Goal: Information Seeking & Learning: Learn about a topic

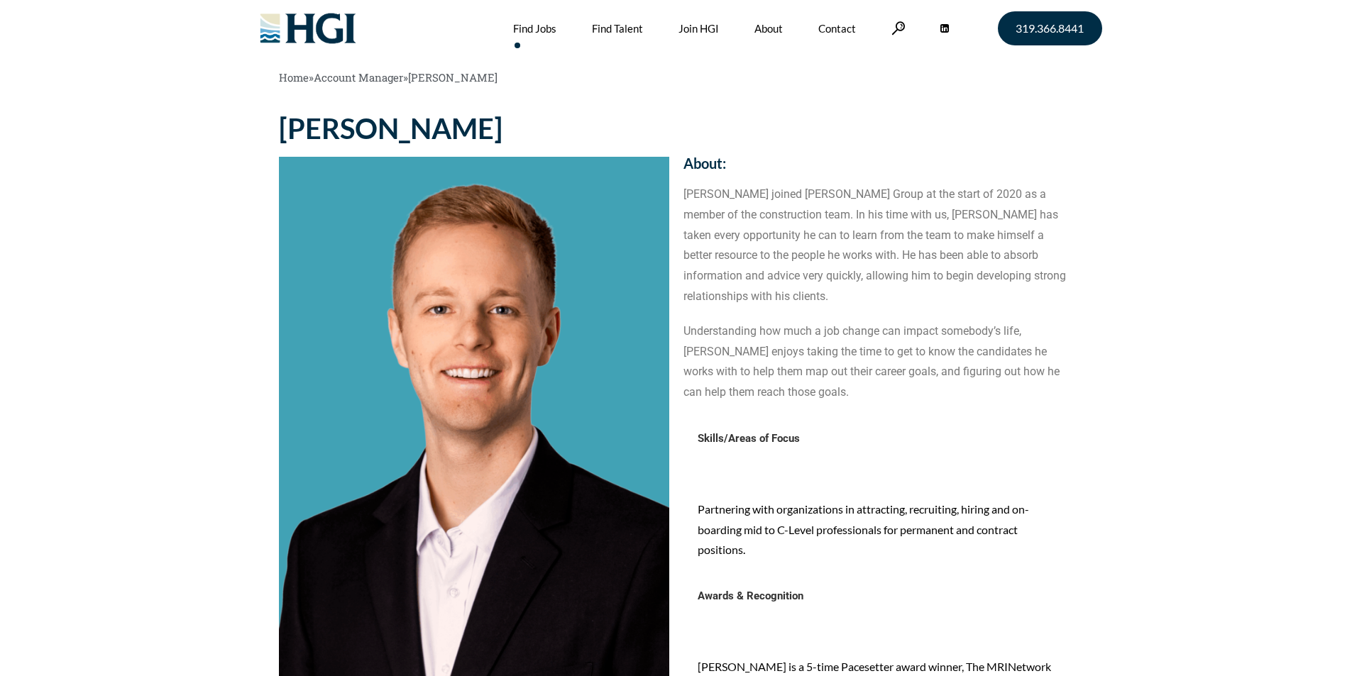
click at [534, 28] on link "Find Jobs" at bounding box center [534, 28] width 43 height 57
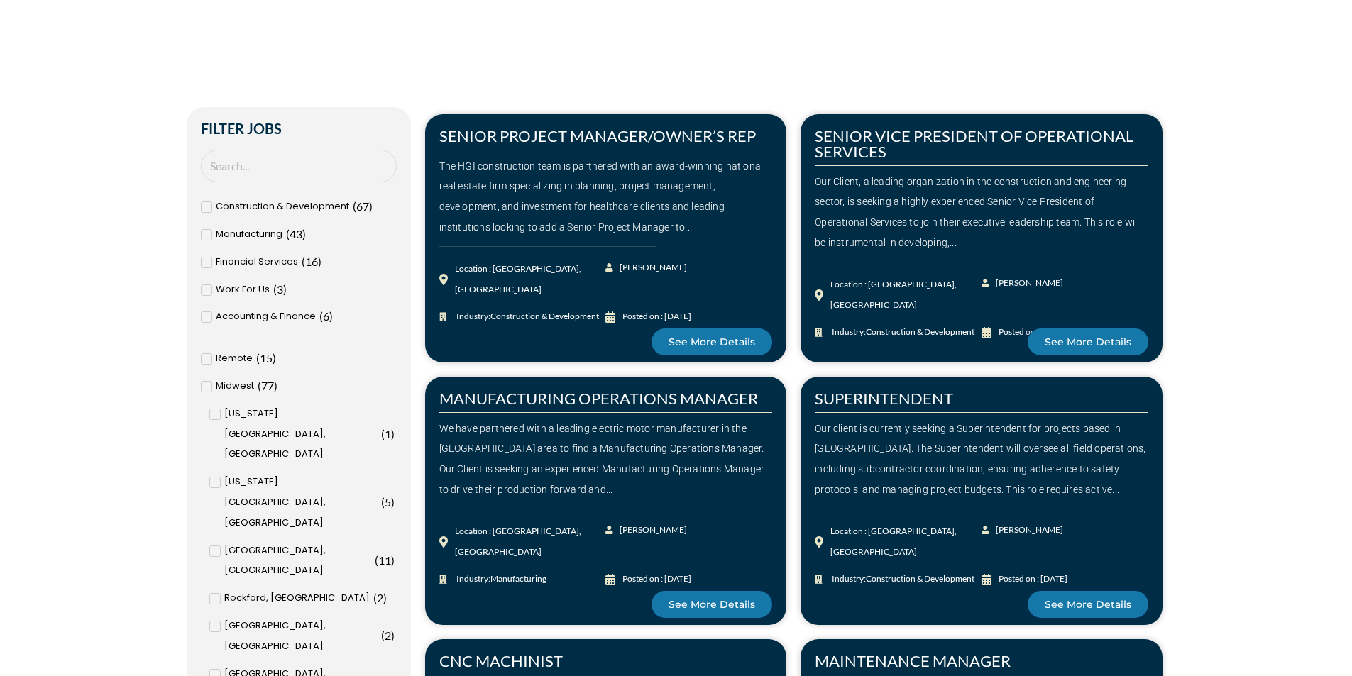
scroll to position [426, 0]
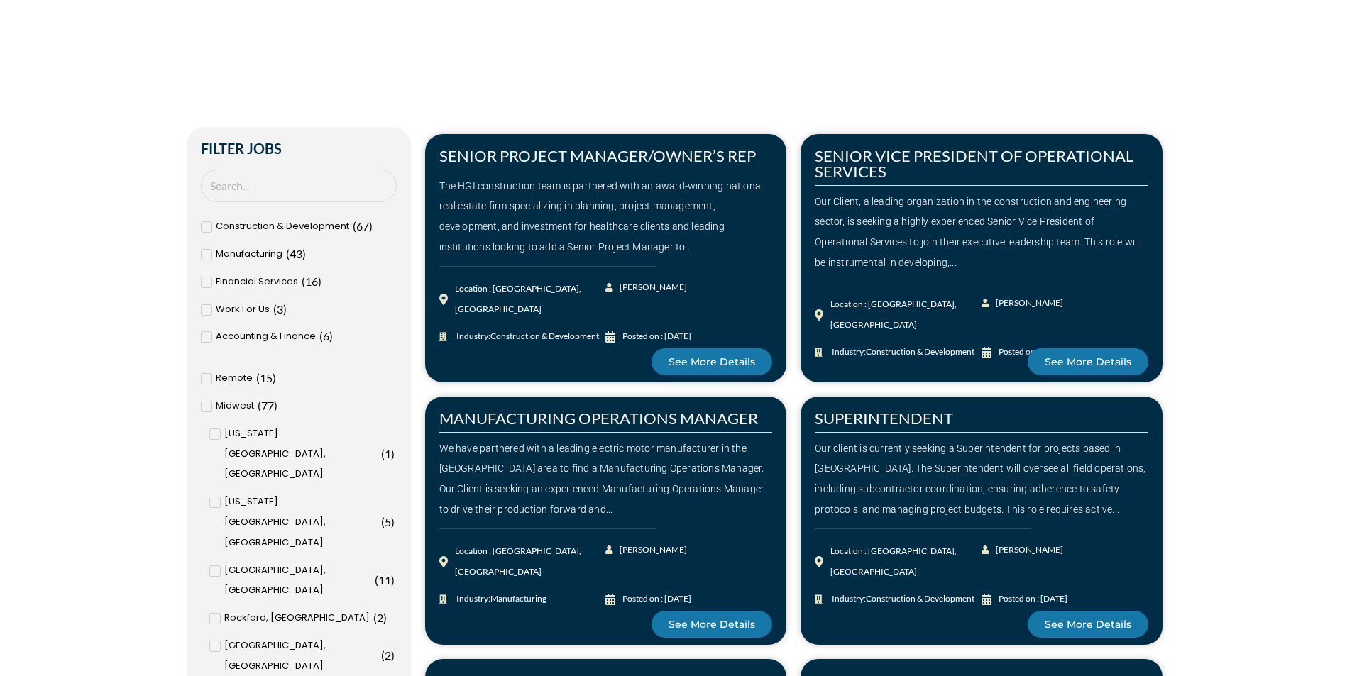
click at [209, 226] on span at bounding box center [206, 226] width 11 height 11
click at [0, 0] on input "Construction & Development ( 67 )" at bounding box center [0, 0] width 0 height 0
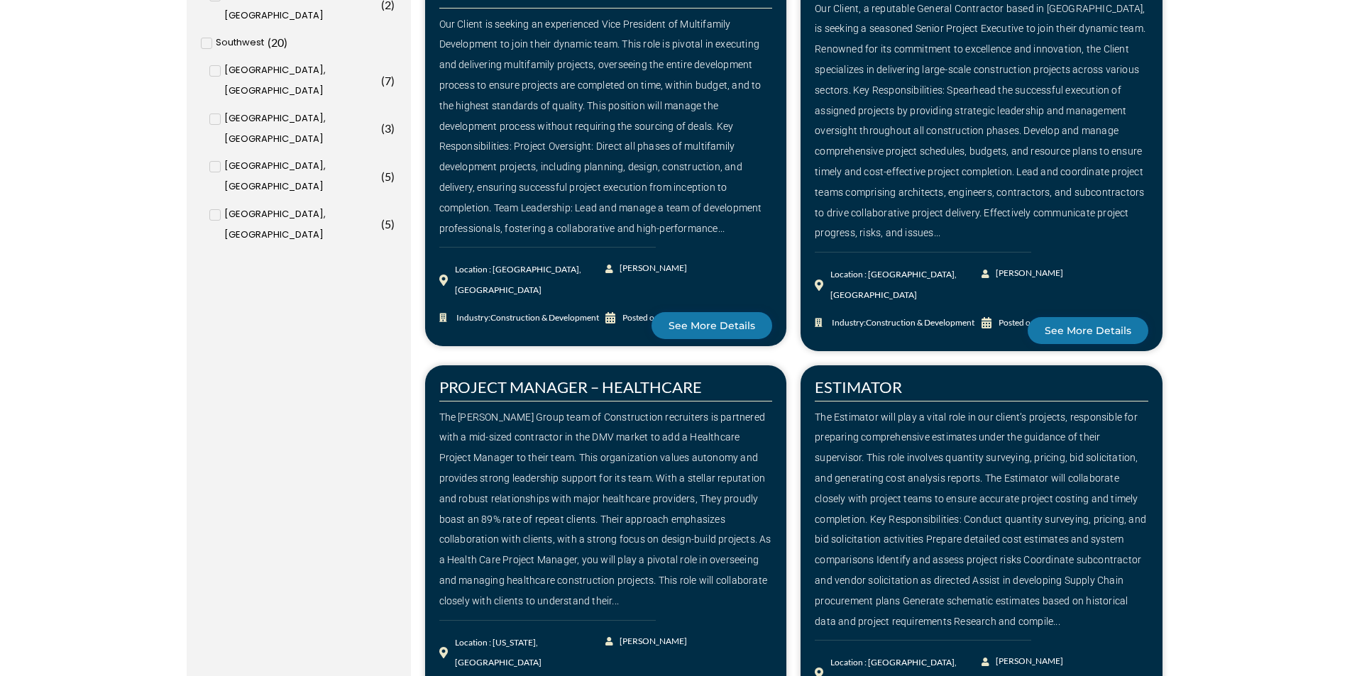
scroll to position [1845, 0]
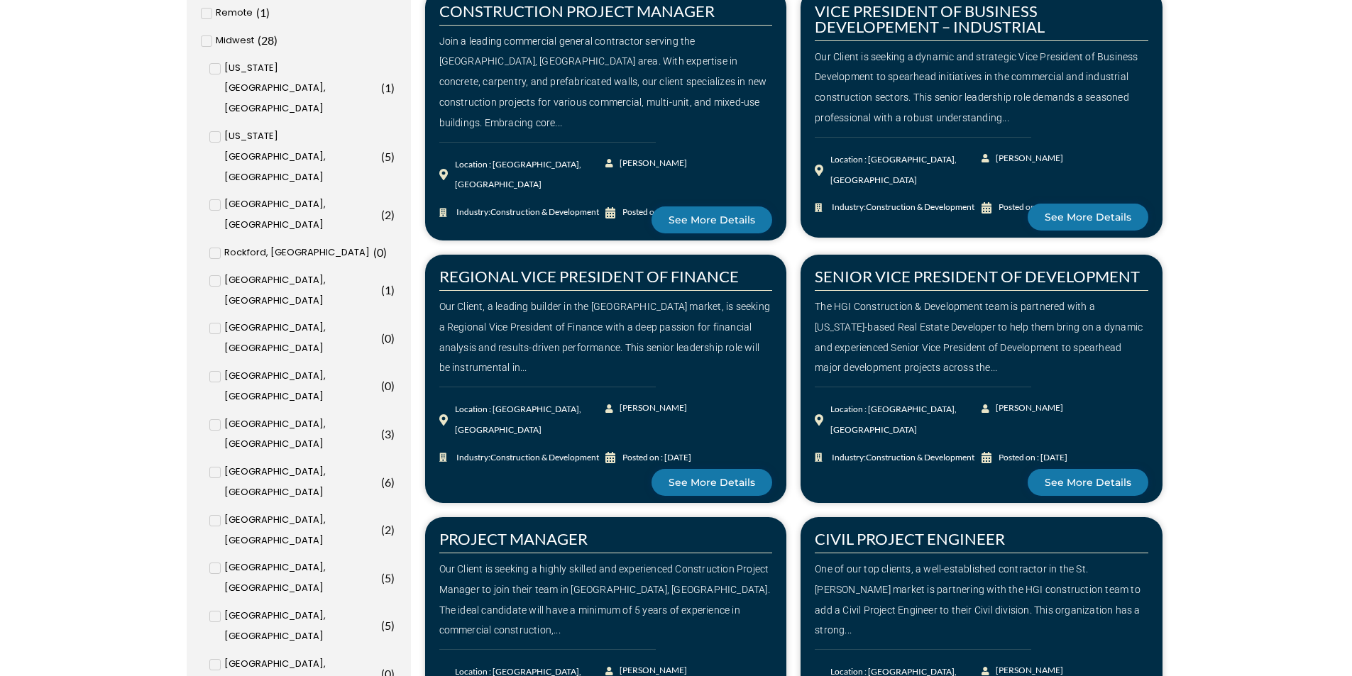
scroll to position [851, 0]
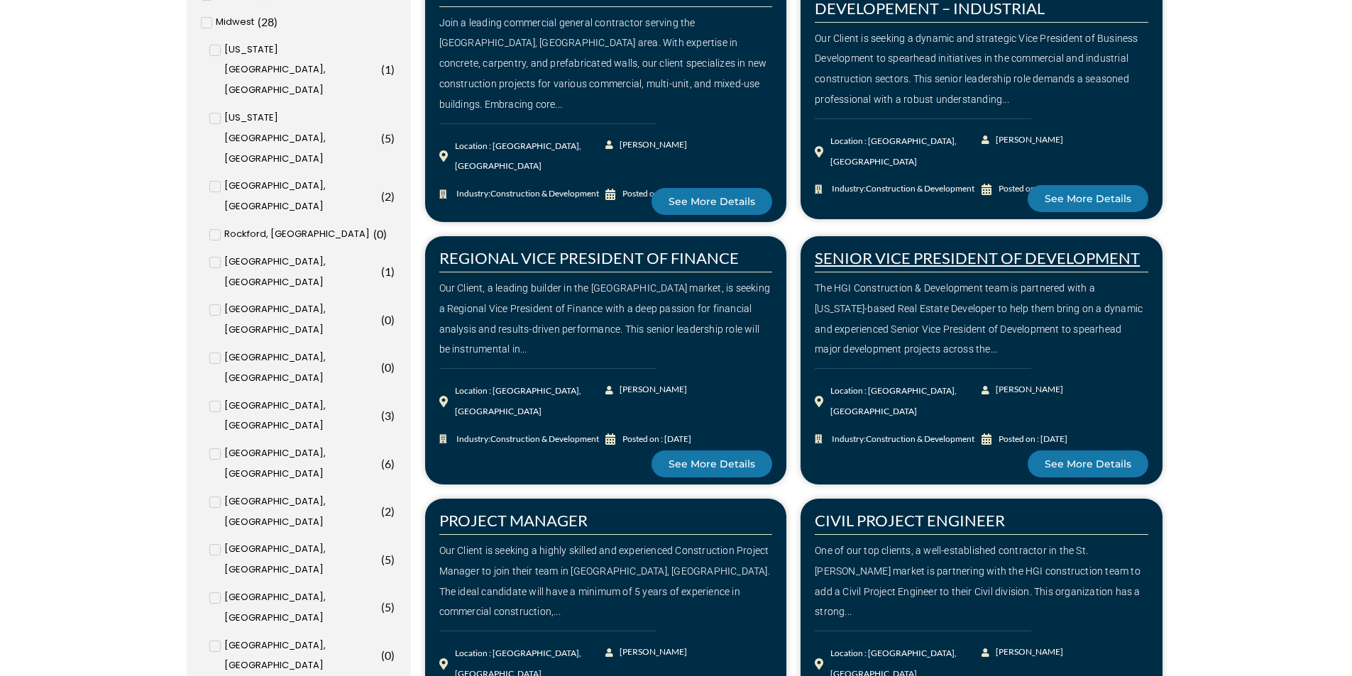
click at [929, 256] on link "SENIOR VICE PRESIDENT OF DEVELOPMENT" at bounding box center [977, 257] width 325 height 19
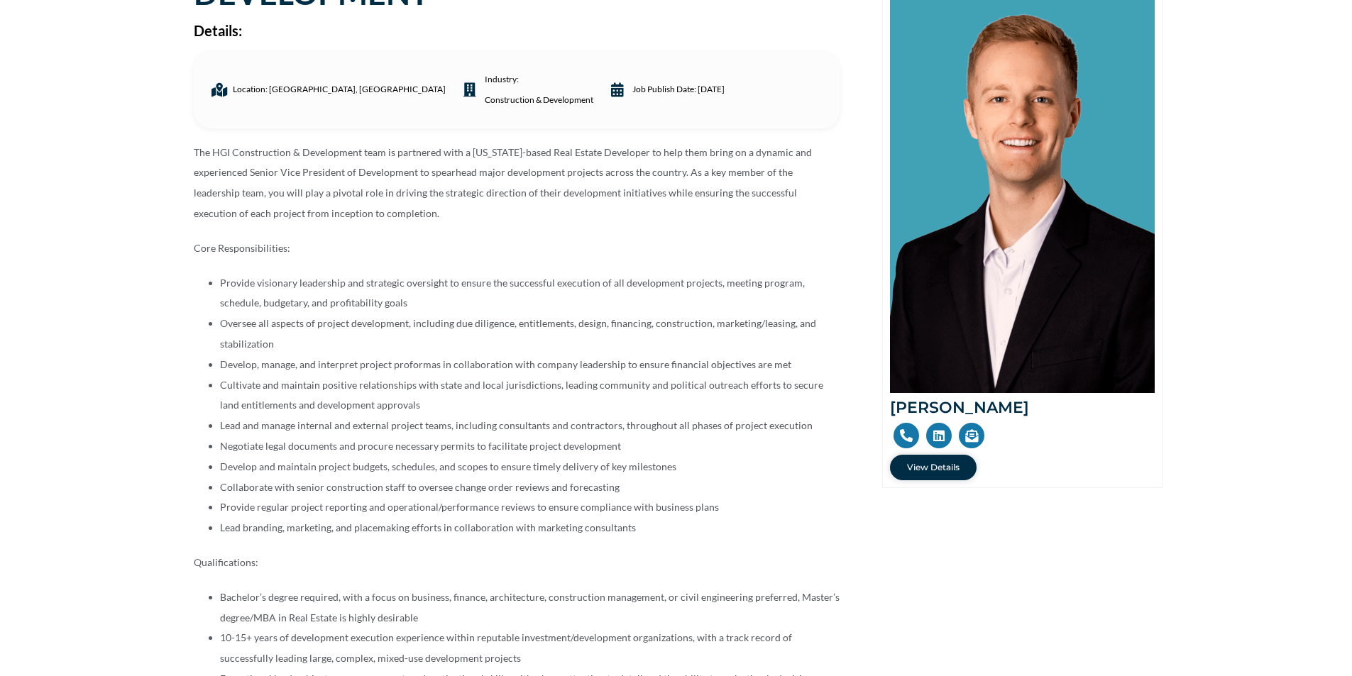
scroll to position [426, 0]
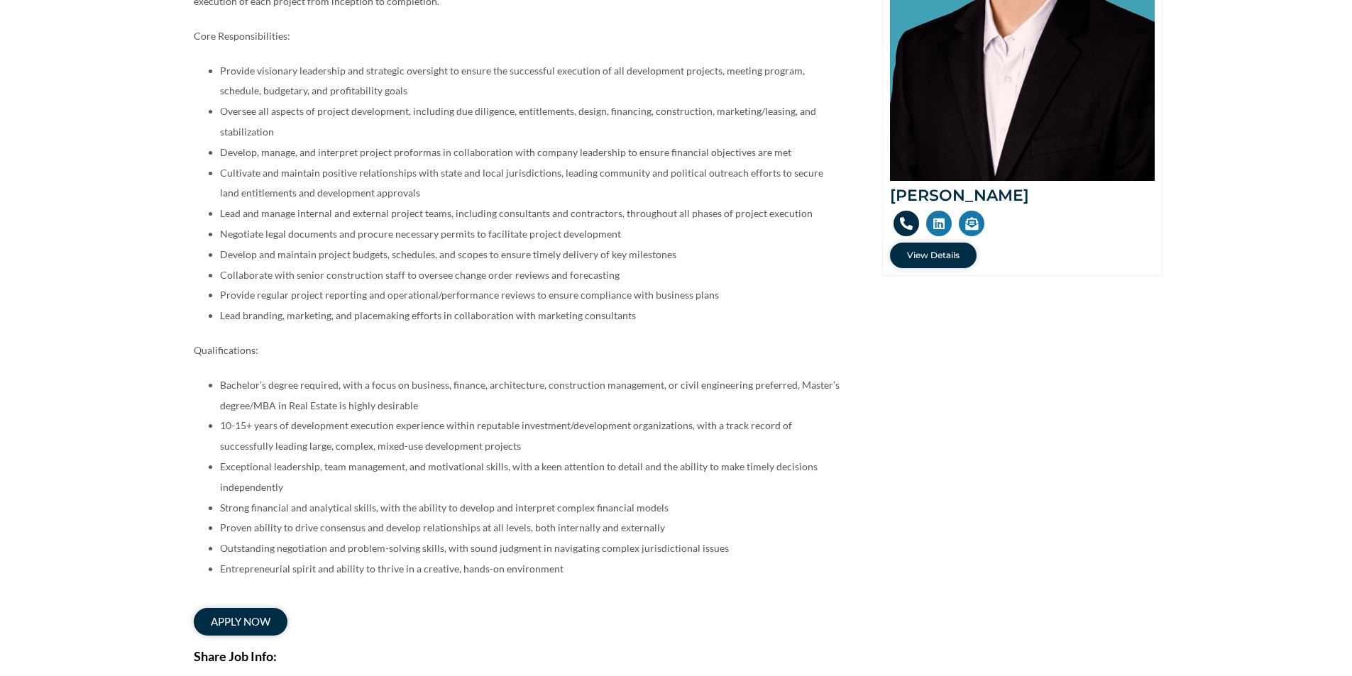
click at [900, 219] on icon at bounding box center [906, 223] width 13 height 13
click at [922, 262] on link "View Details" at bounding box center [933, 256] width 87 height 26
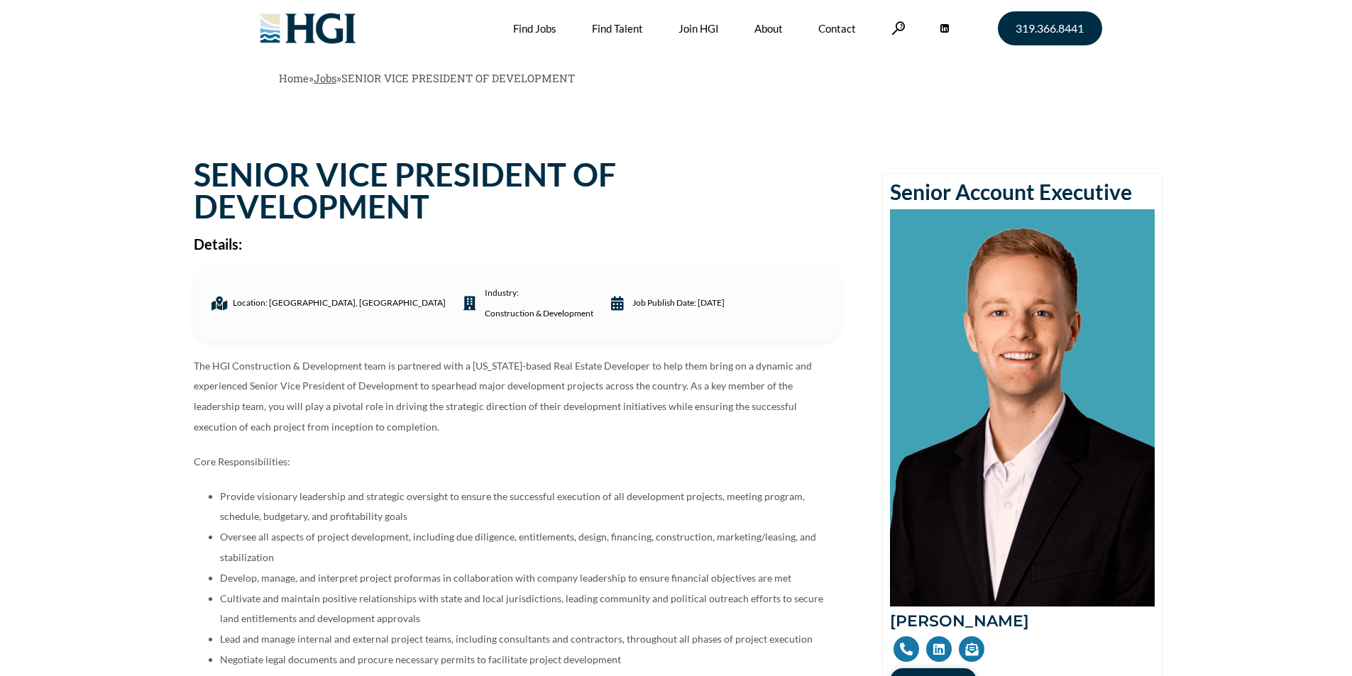
click at [329, 82] on link "Jobs" at bounding box center [325, 78] width 23 height 14
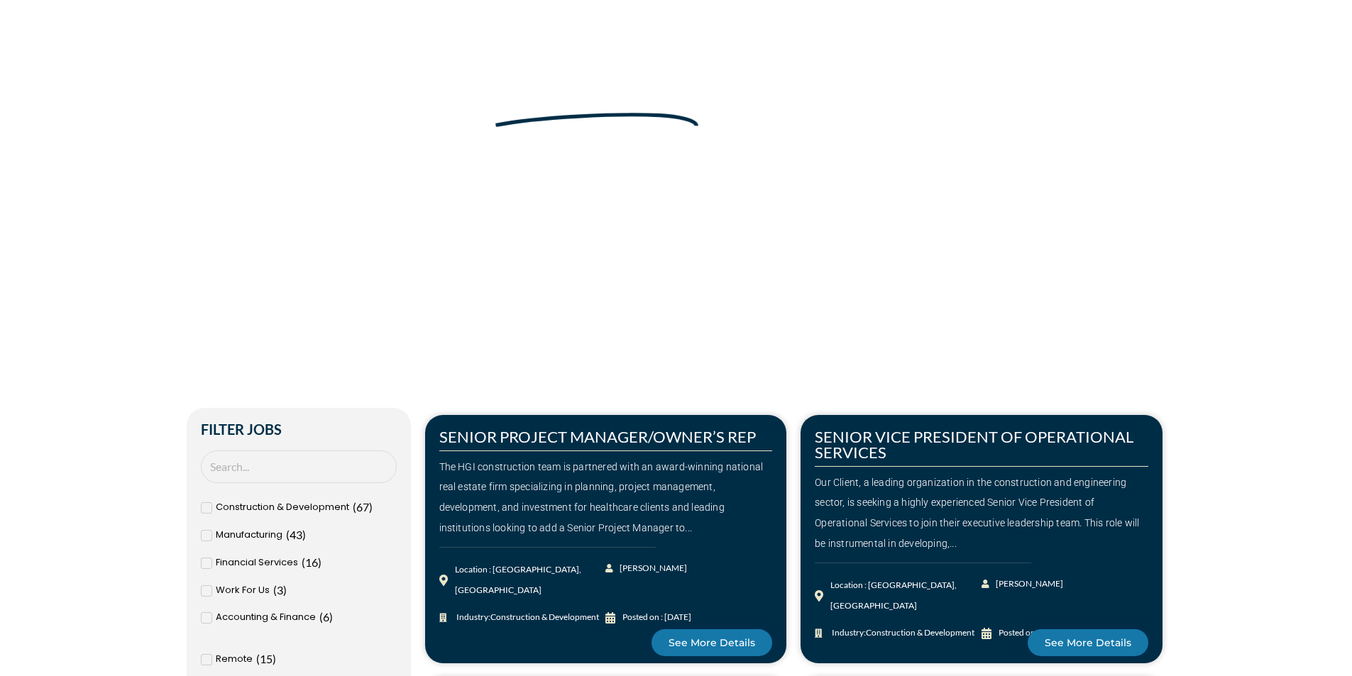
scroll to position [426, 0]
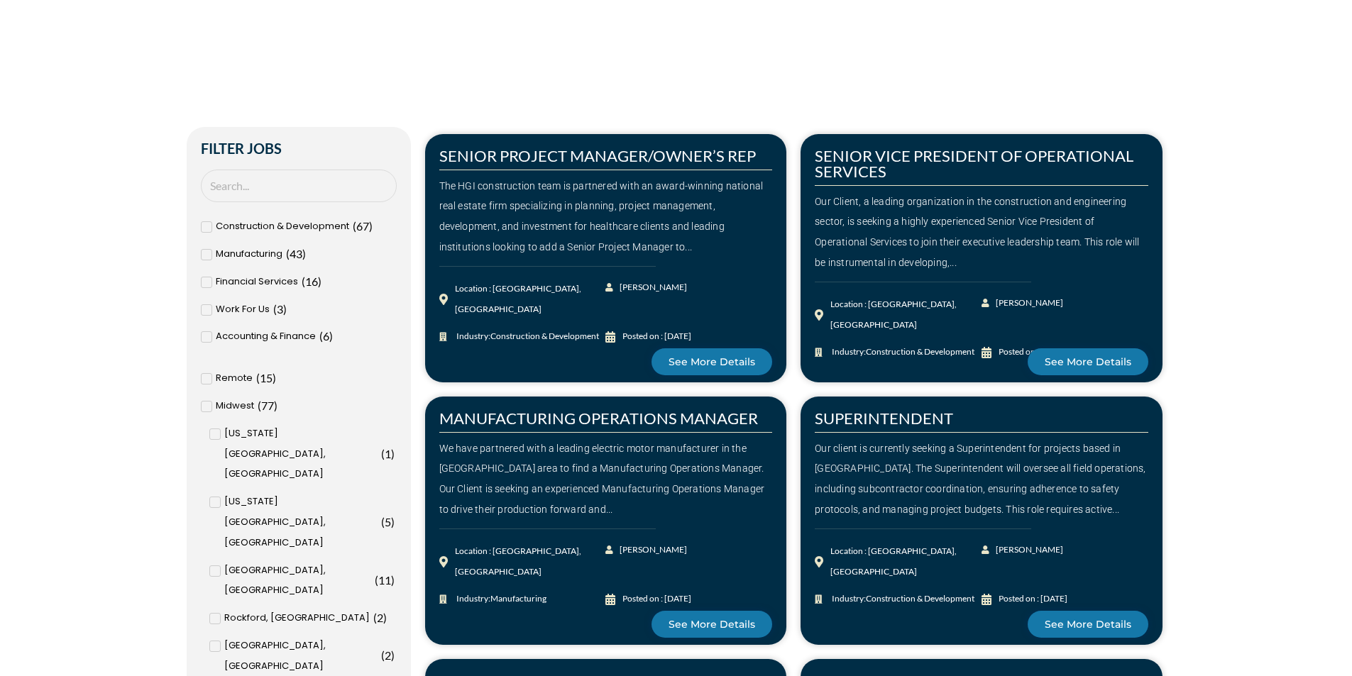
click at [211, 227] on span at bounding box center [206, 226] width 11 height 11
click at [0, 0] on input "Construction & Development ( 67 )" at bounding box center [0, 0] width 0 height 0
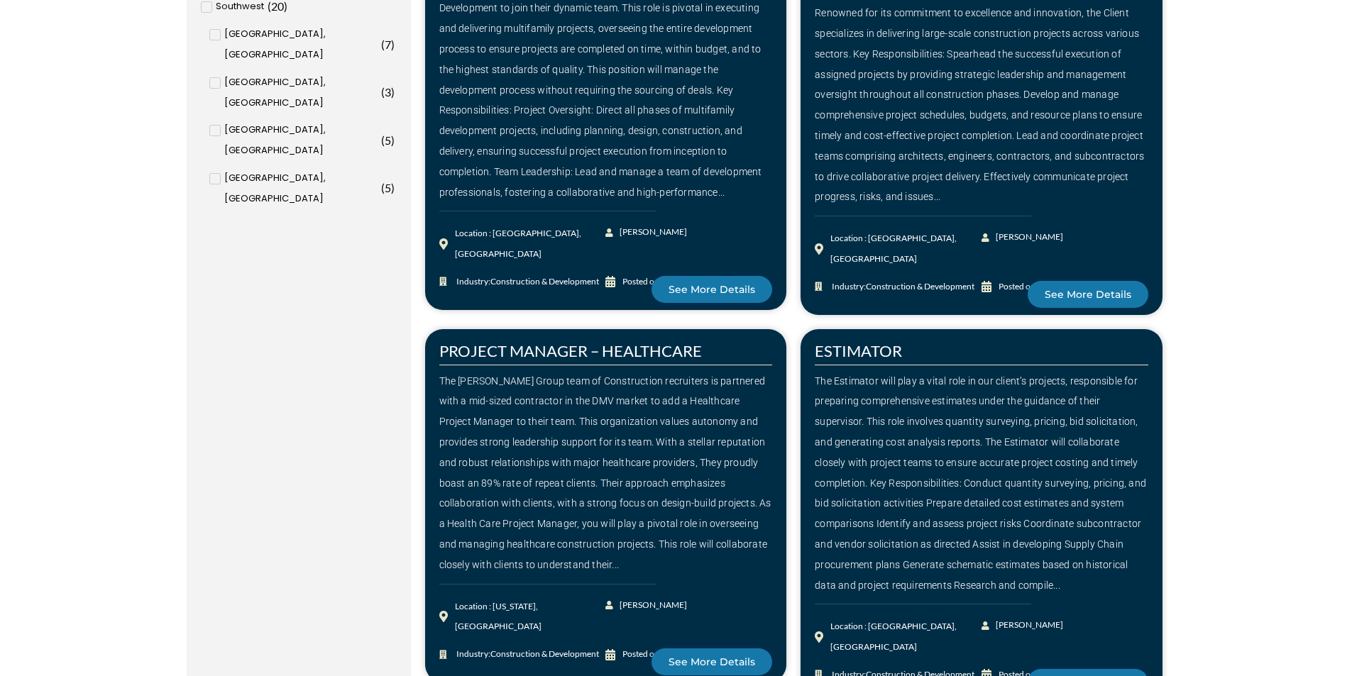
scroll to position [1987, 0]
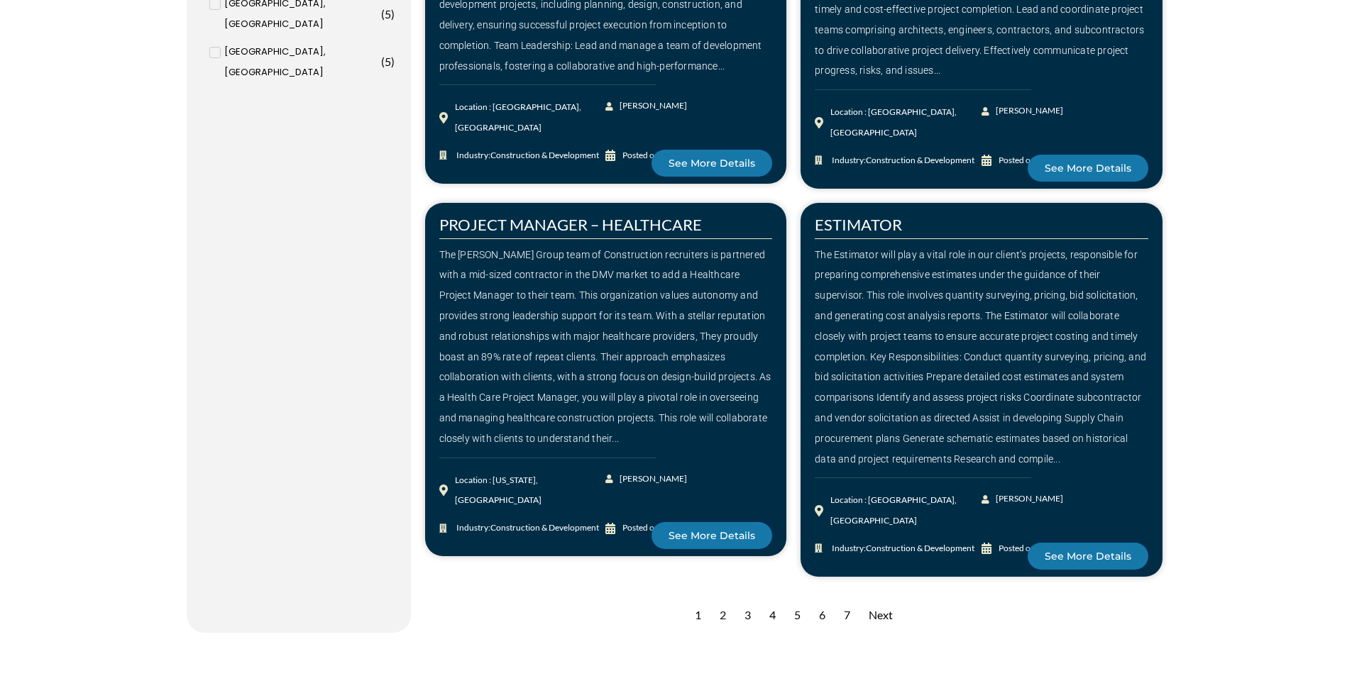
click at [720, 598] on div "2" at bounding box center [722, 615] width 21 height 35
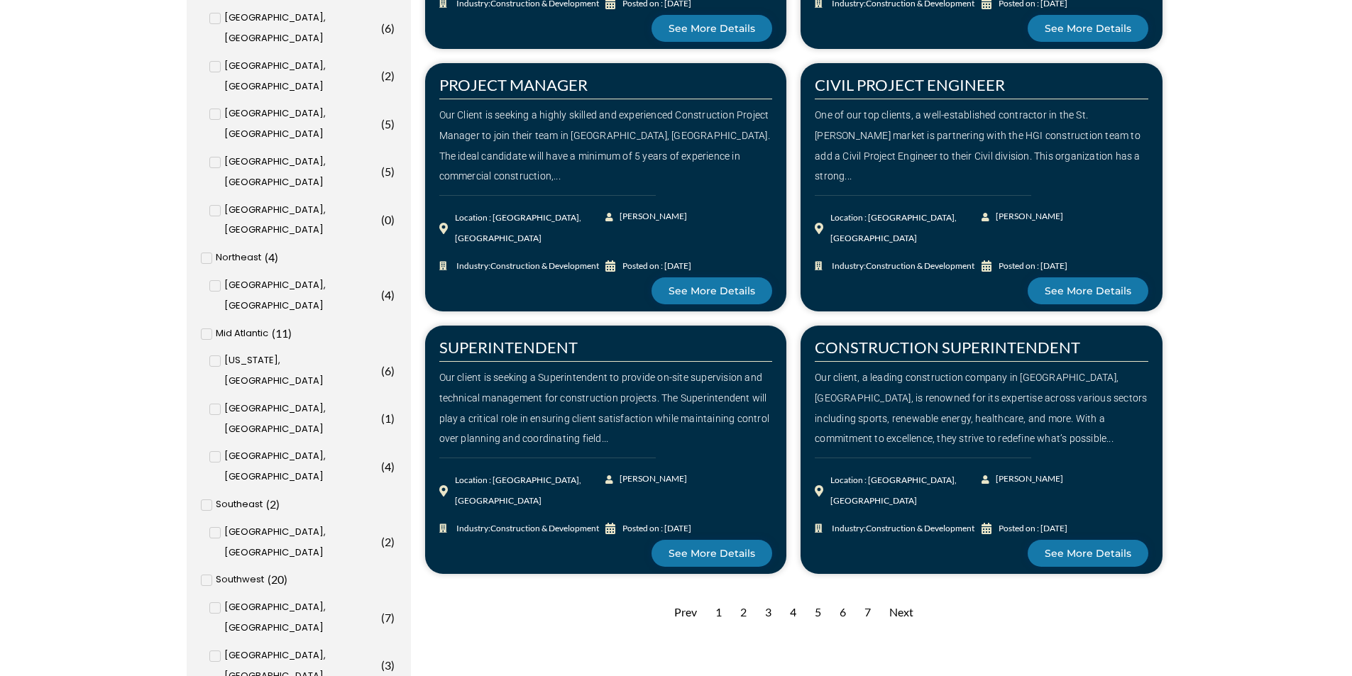
scroll to position [1419, 0]
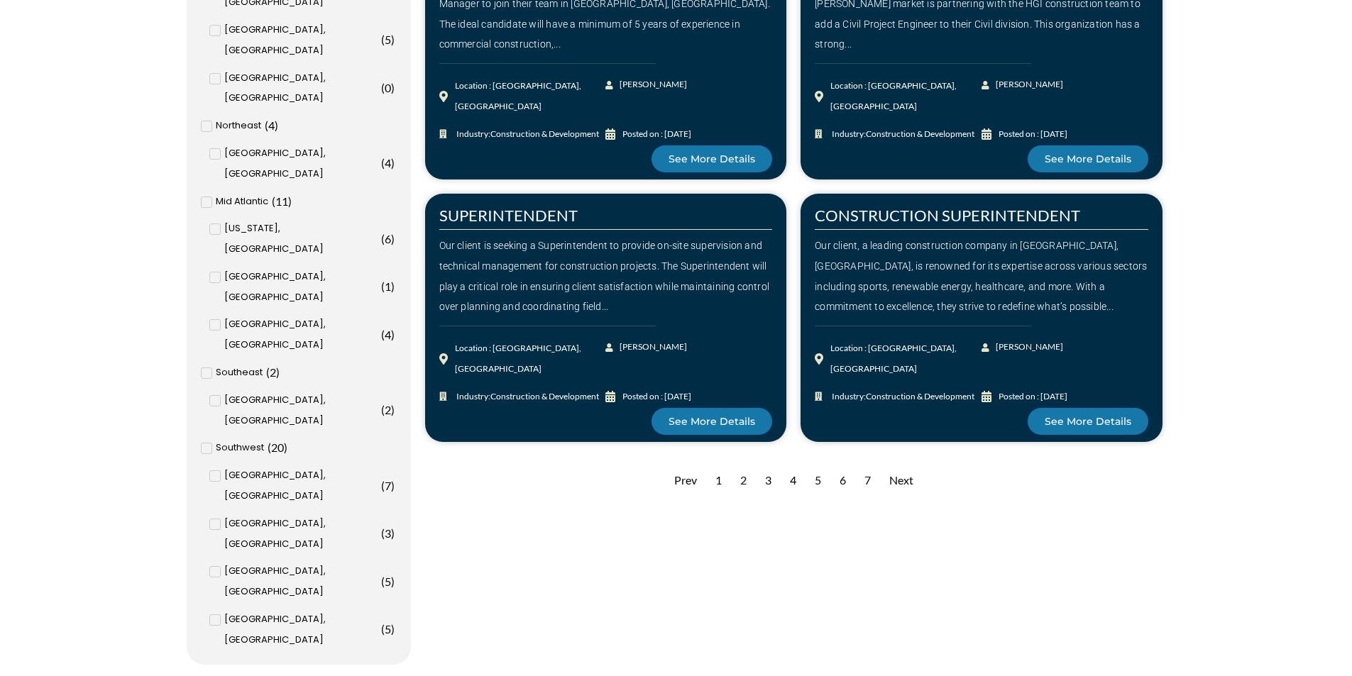
click at [768, 475] on div "3" at bounding box center [768, 480] width 21 height 35
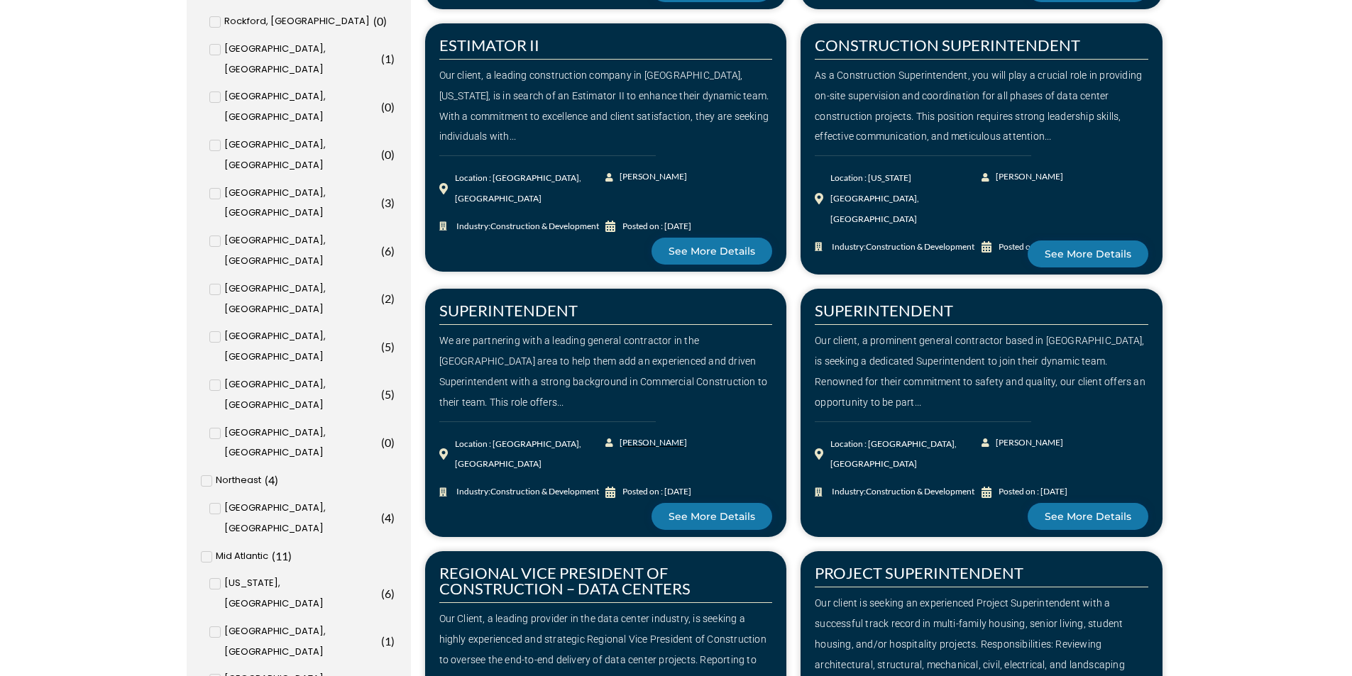
scroll to position [1419, 0]
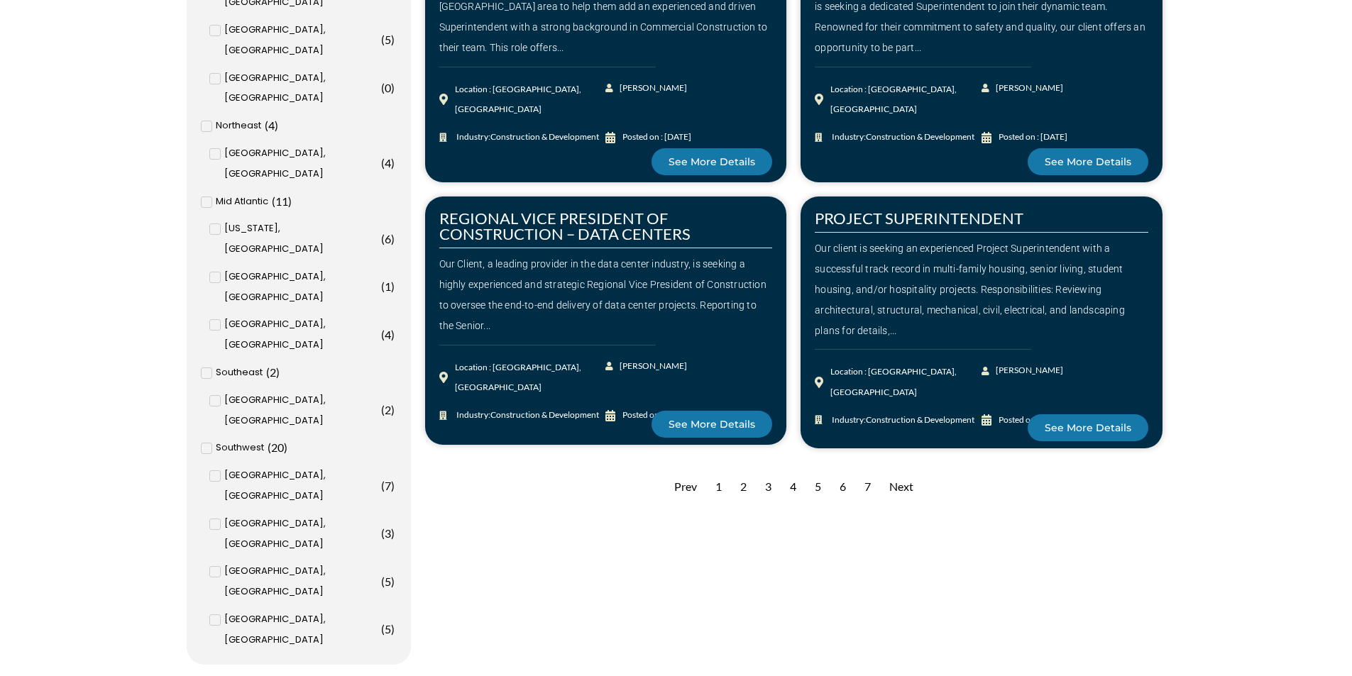
click at [792, 477] on div "4" at bounding box center [793, 487] width 21 height 35
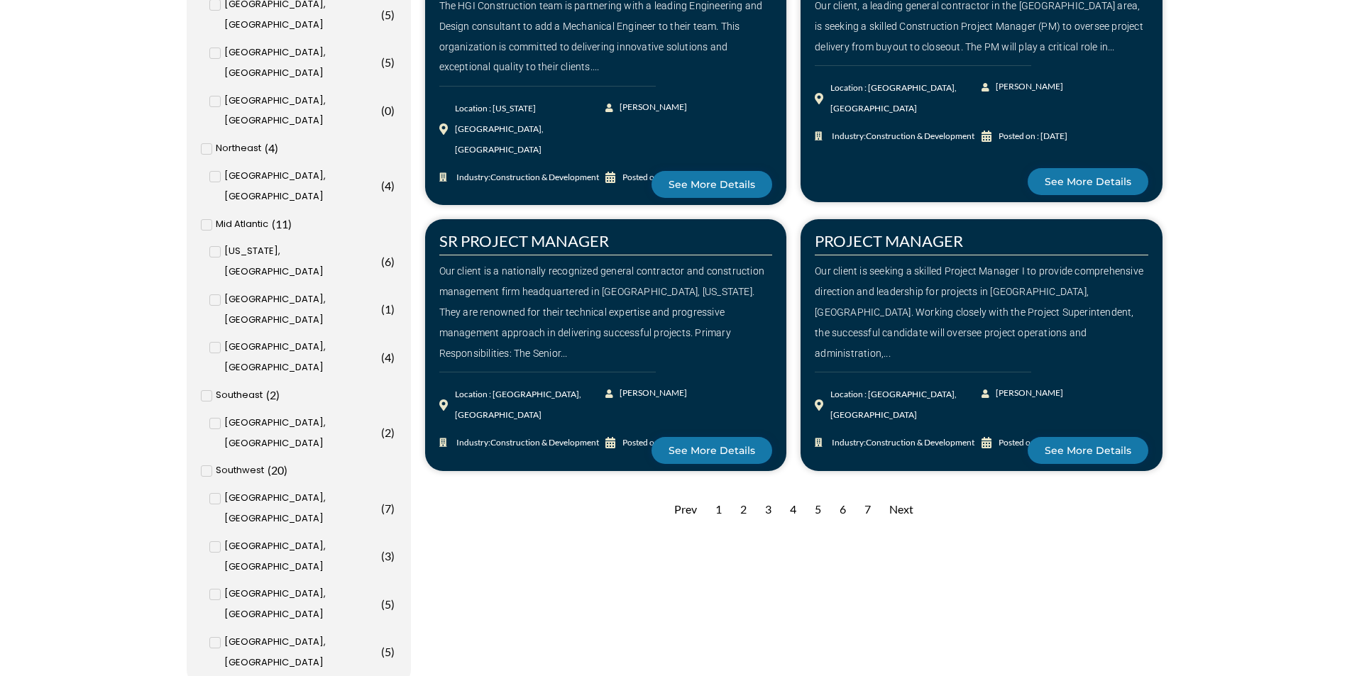
scroll to position [1632, 0]
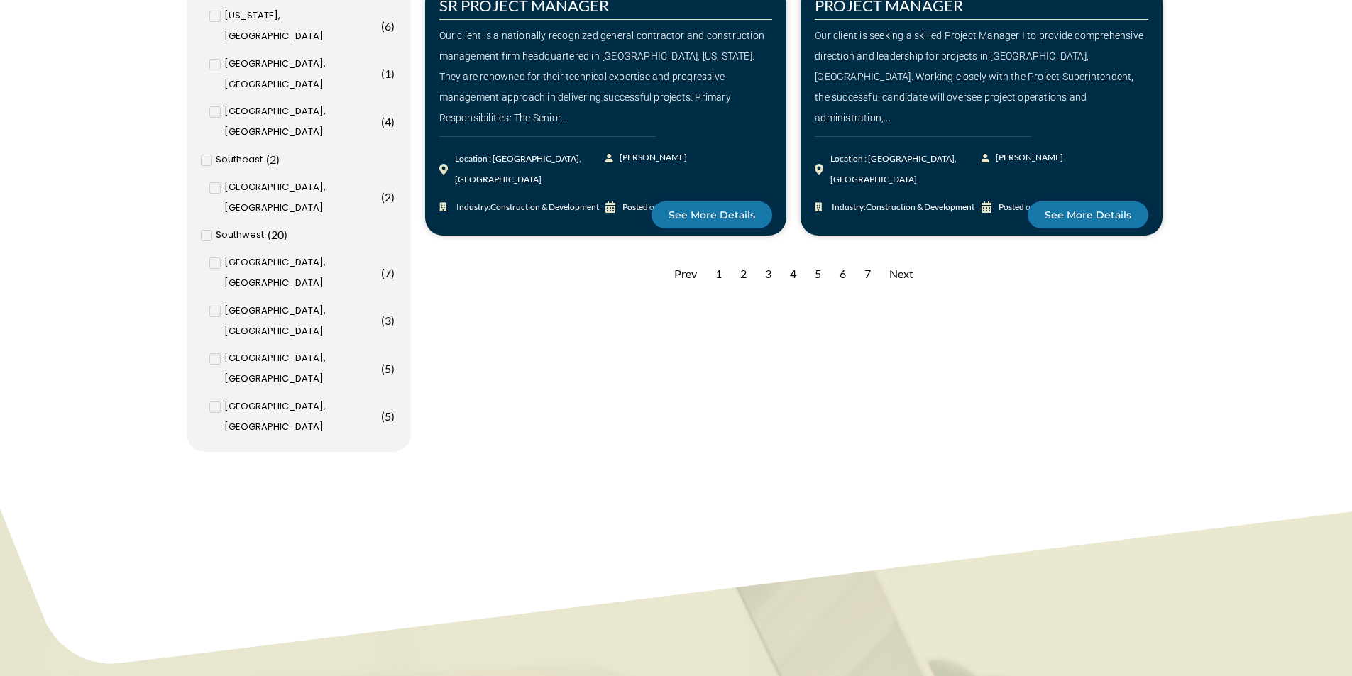
click at [819, 264] on div "5" at bounding box center [817, 274] width 21 height 35
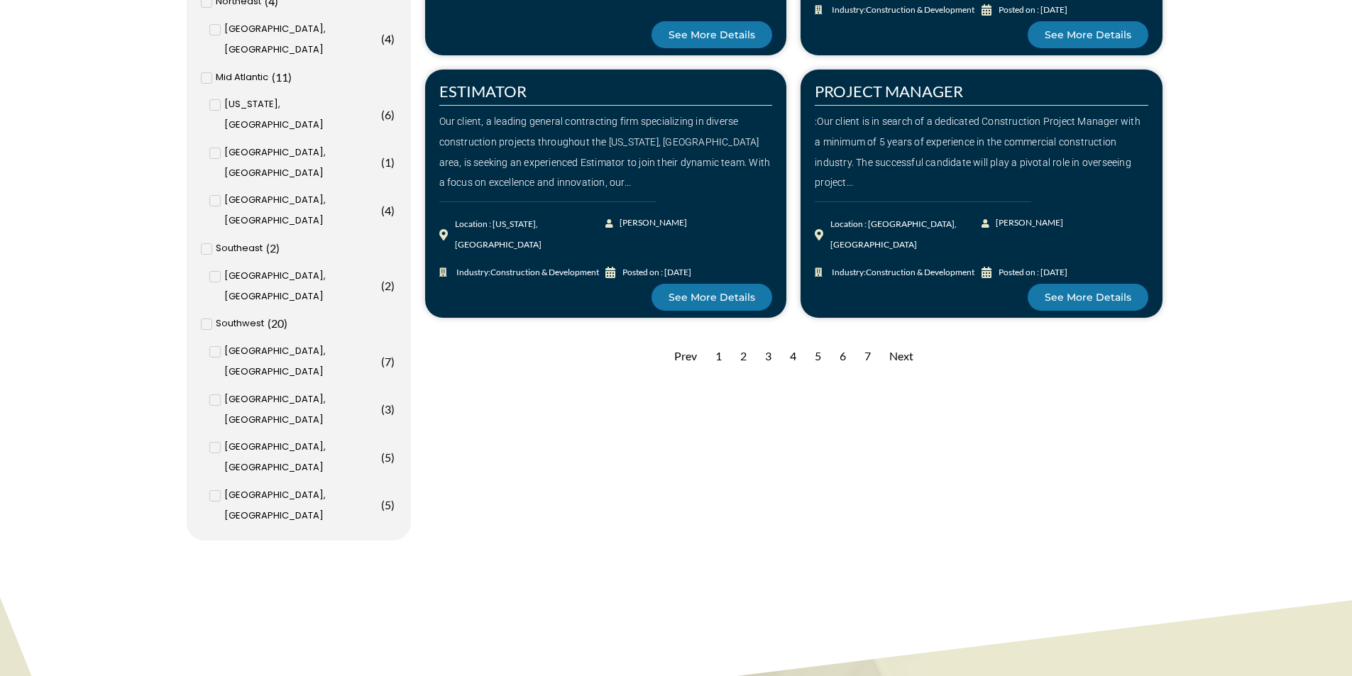
scroll to position [1561, 0]
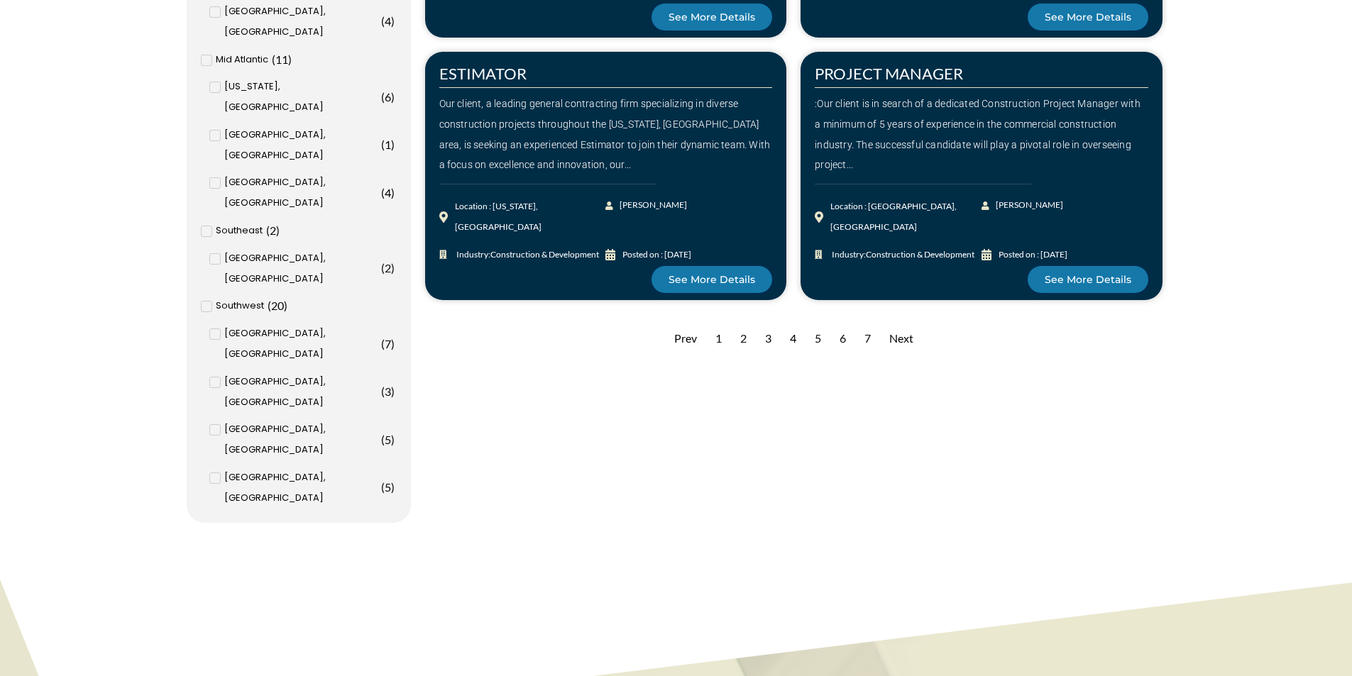
click at [837, 333] on div "6" at bounding box center [842, 338] width 21 height 35
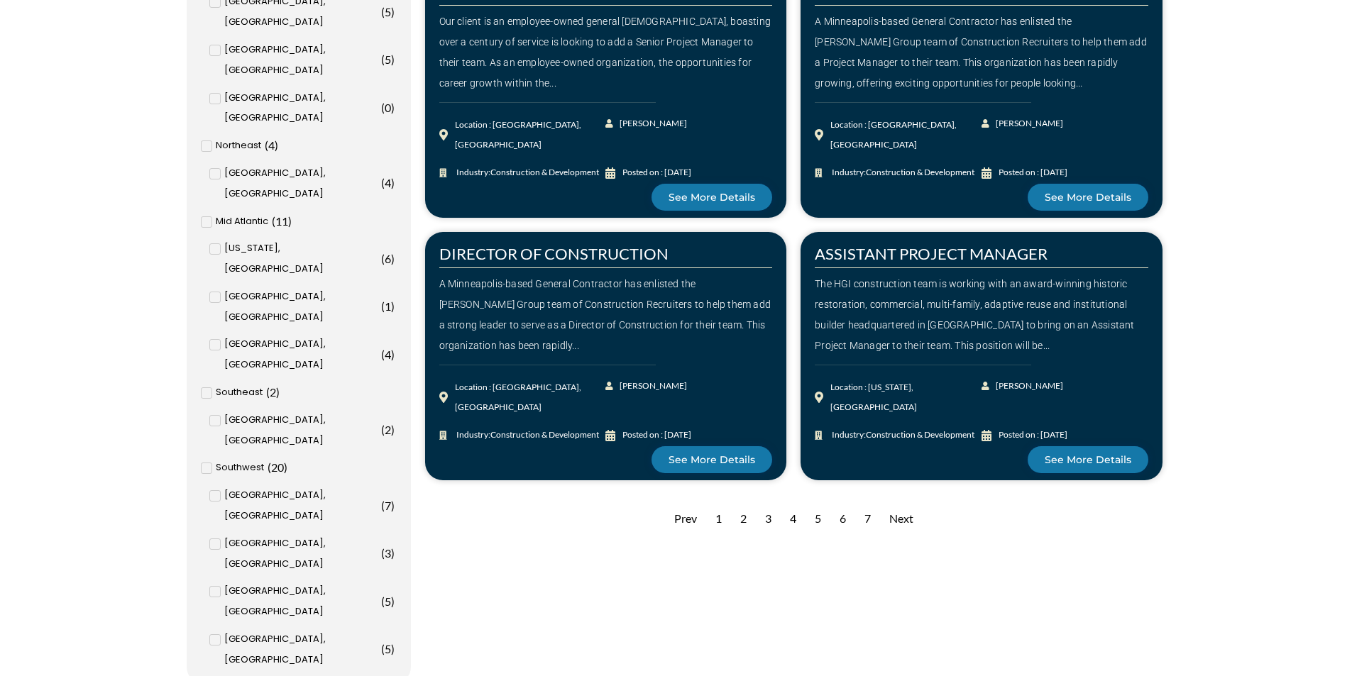
scroll to position [1419, 0]
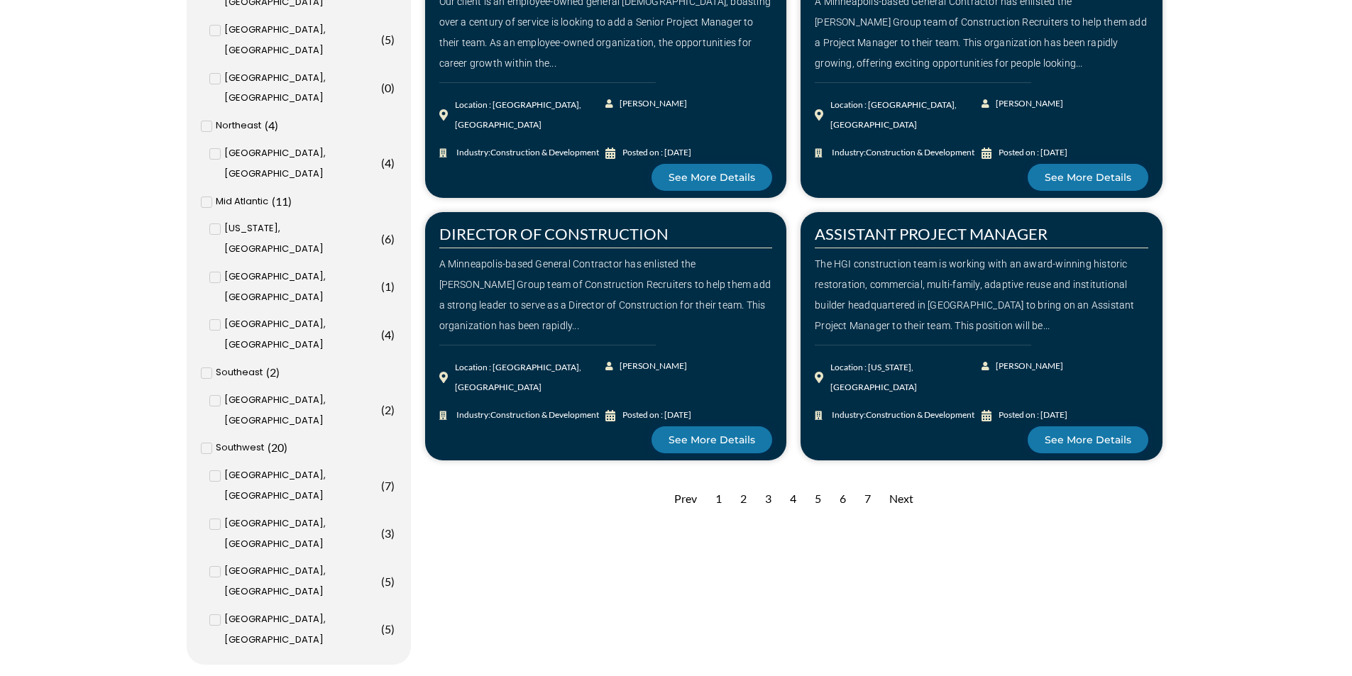
click at [868, 482] on div "7" at bounding box center [867, 499] width 21 height 35
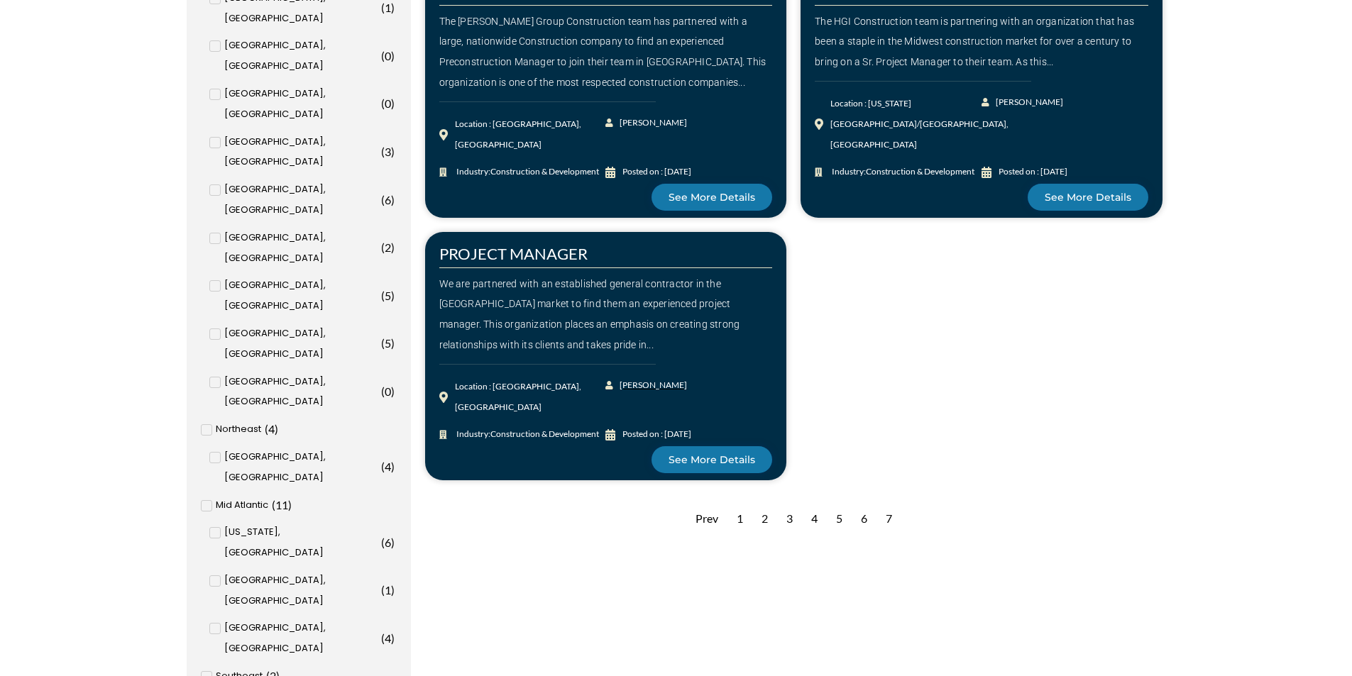
scroll to position [1135, 0]
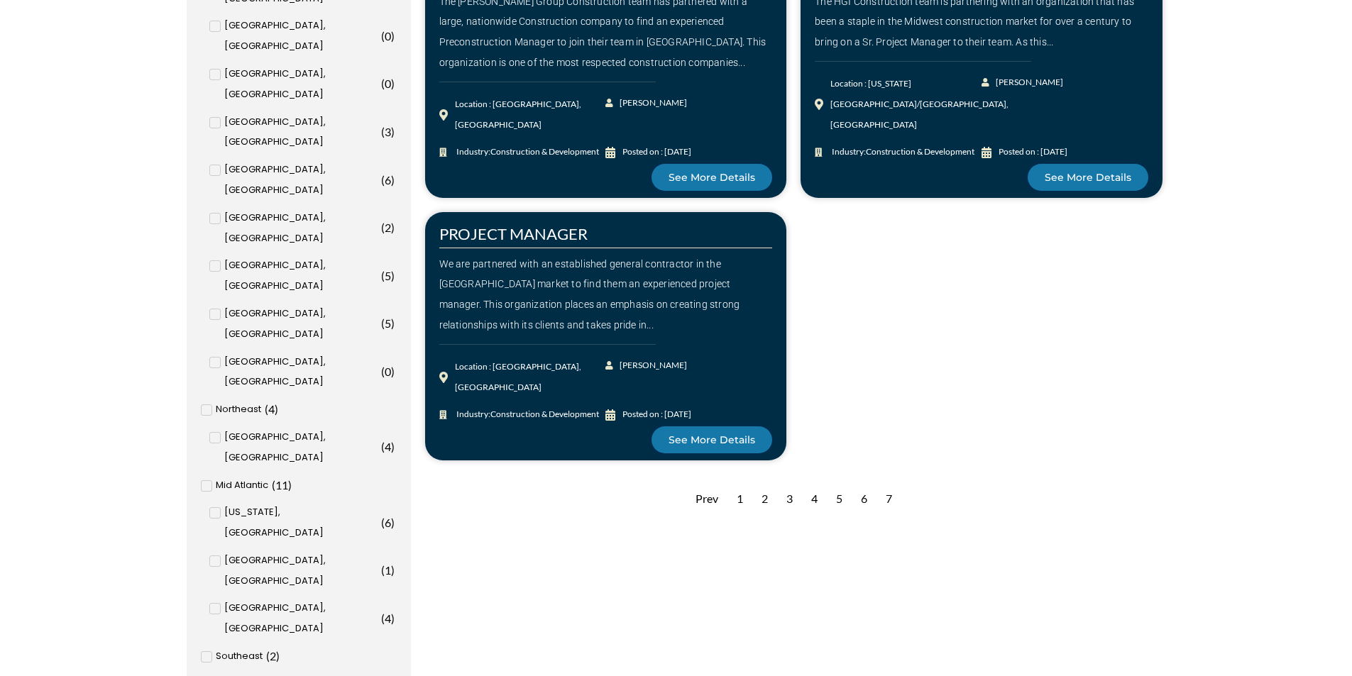
click at [739, 504] on div "1" at bounding box center [739, 499] width 21 height 35
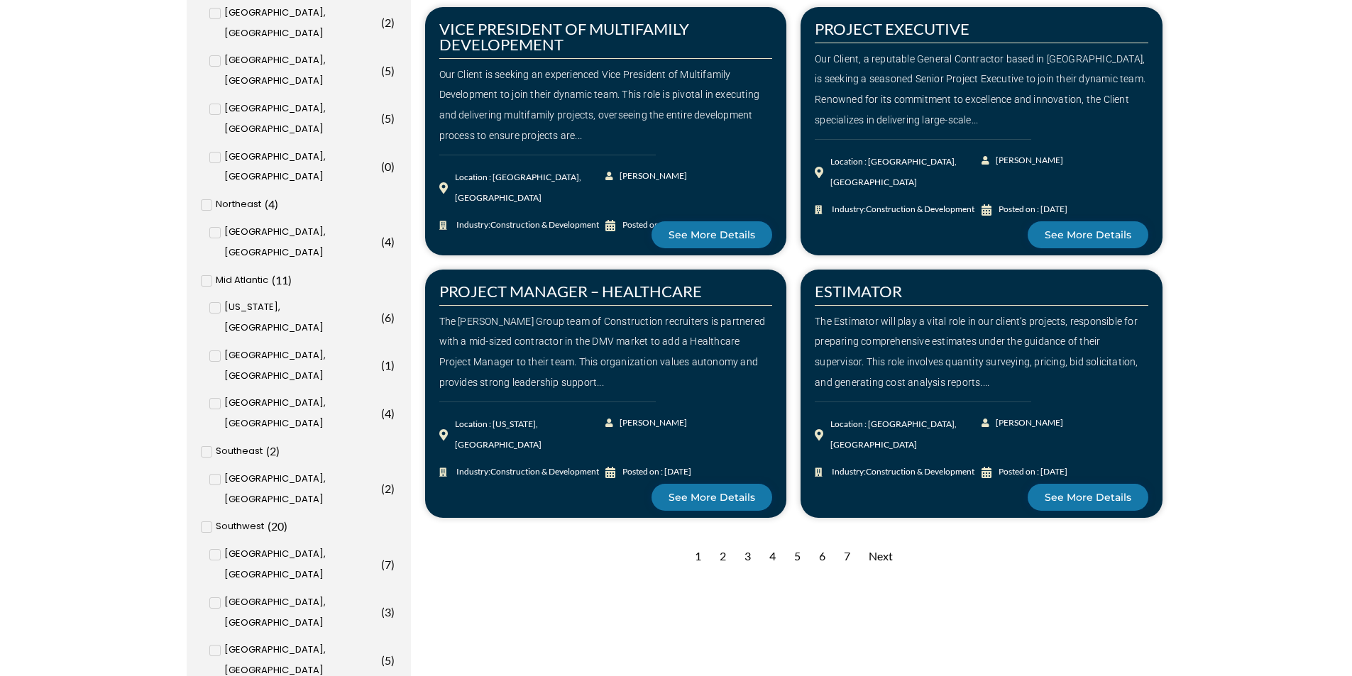
scroll to position [1419, 0]
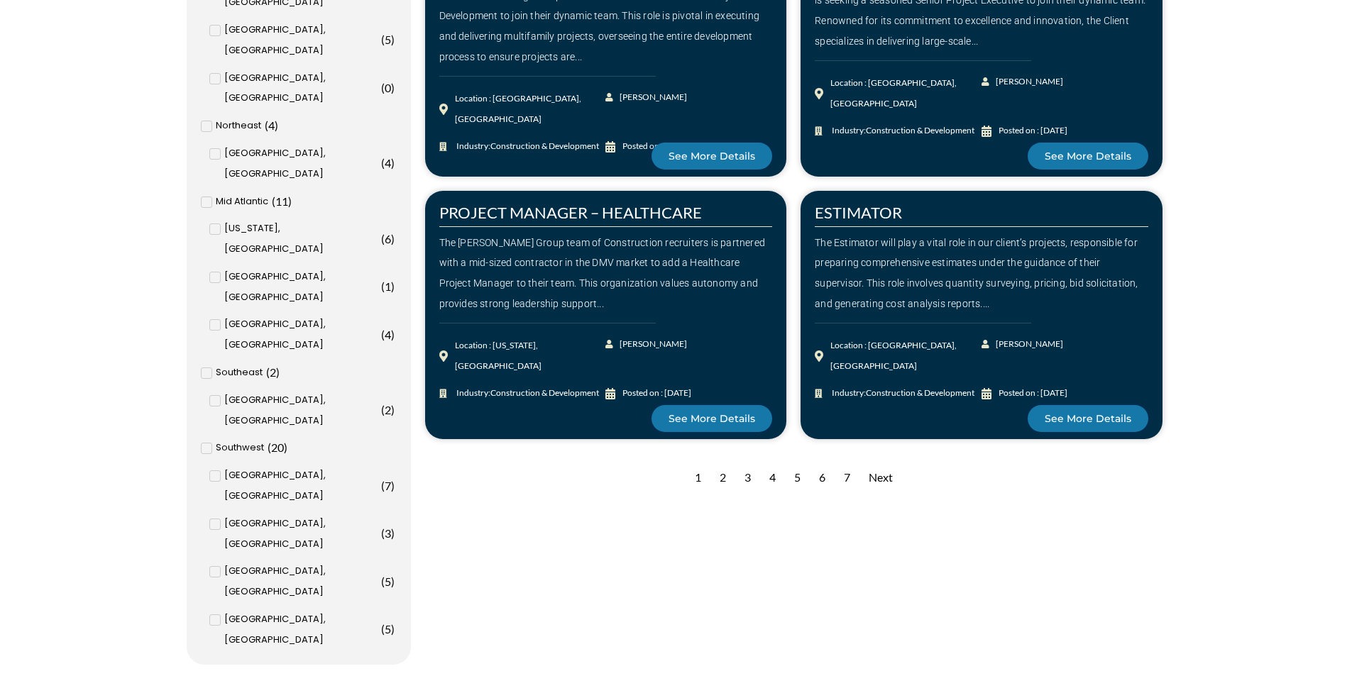
click at [722, 479] on div "2" at bounding box center [722, 477] width 21 height 35
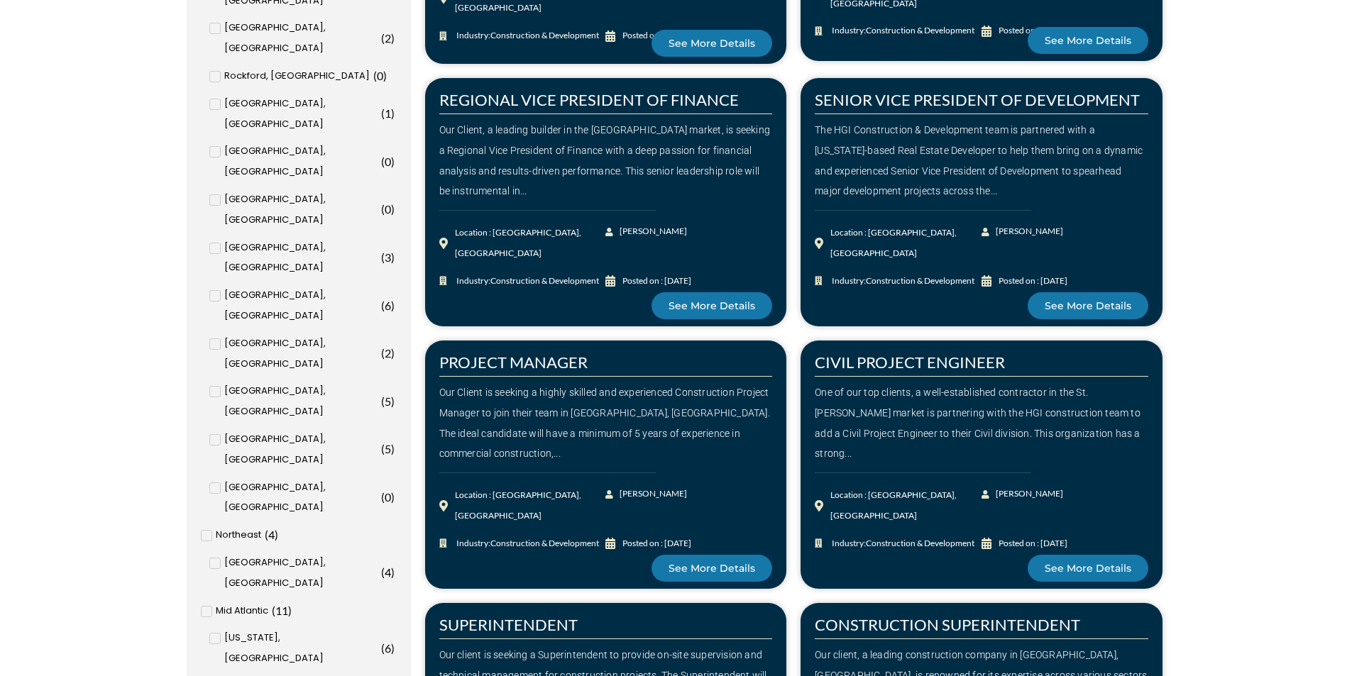
scroll to position [993, 0]
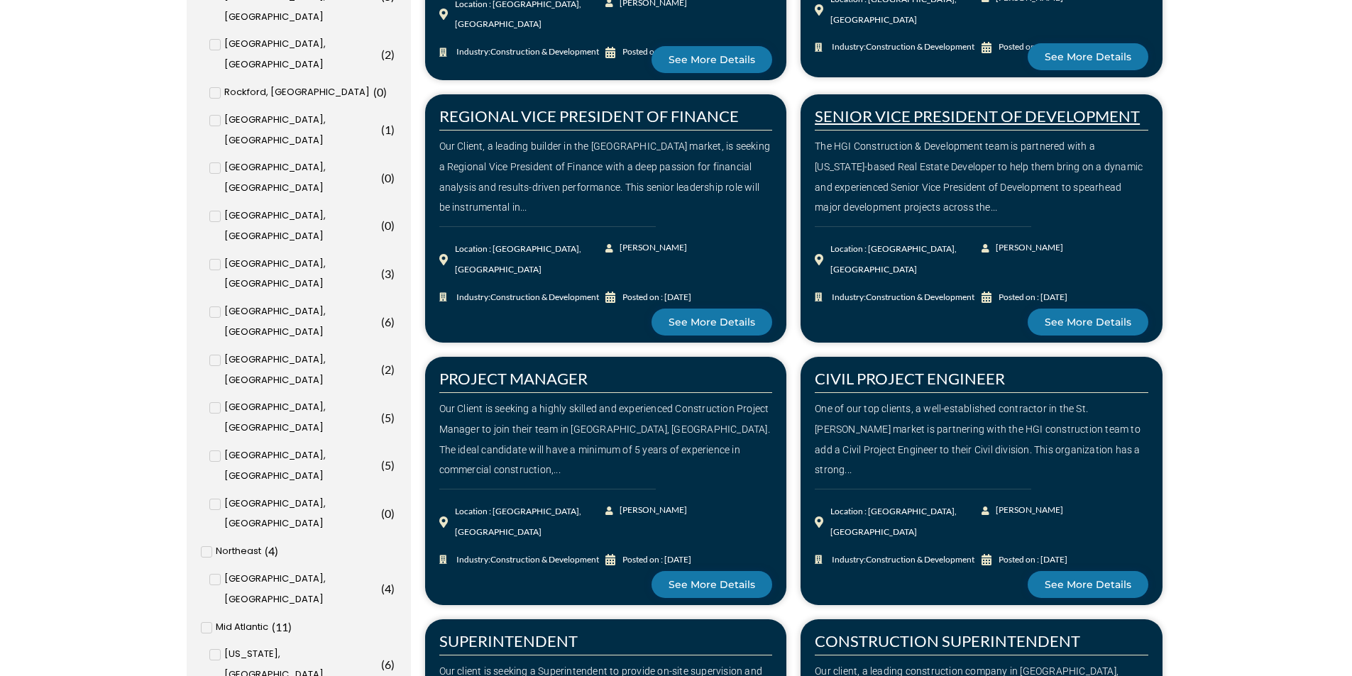
click at [934, 110] on link "SENIOR VICE PRESIDENT OF DEVELOPMENT" at bounding box center [977, 115] width 325 height 19
